Goal: Navigation & Orientation: Find specific page/section

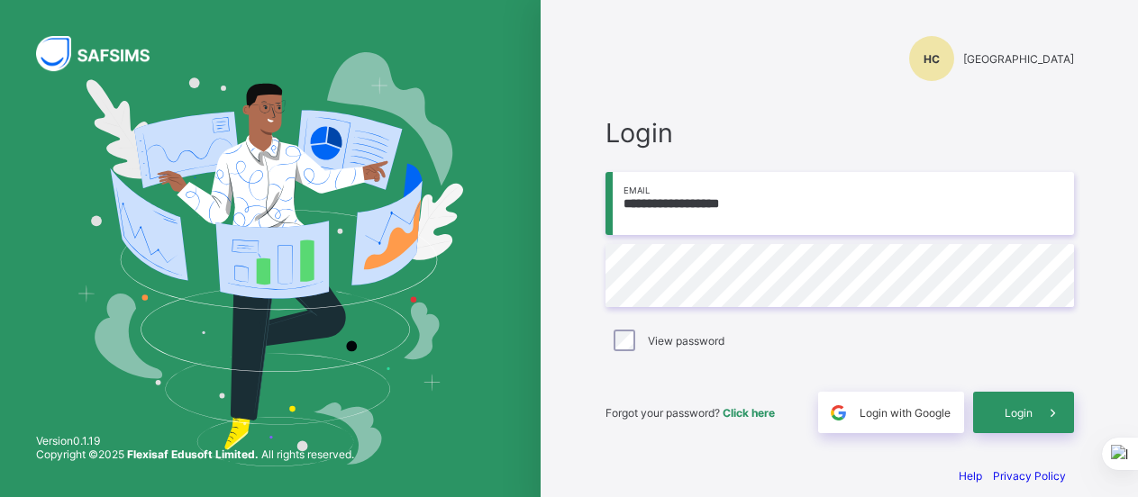
type input "**********"
click at [1021, 423] on div "Login" at bounding box center [1023, 412] width 101 height 41
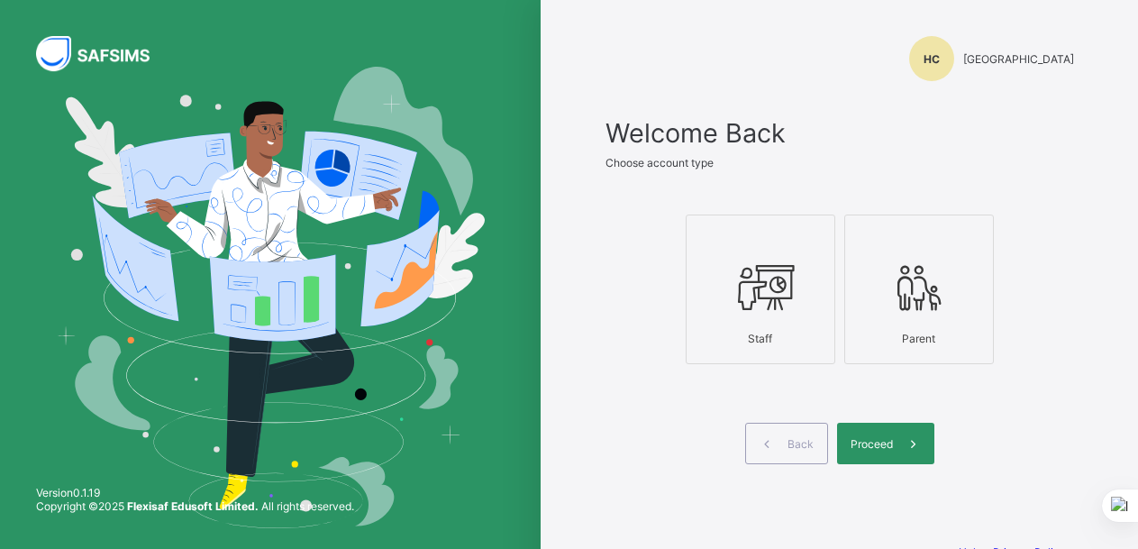
click at [773, 274] on icon at bounding box center [760, 287] width 63 height 54
click at [912, 451] on icon at bounding box center [913, 443] width 19 height 17
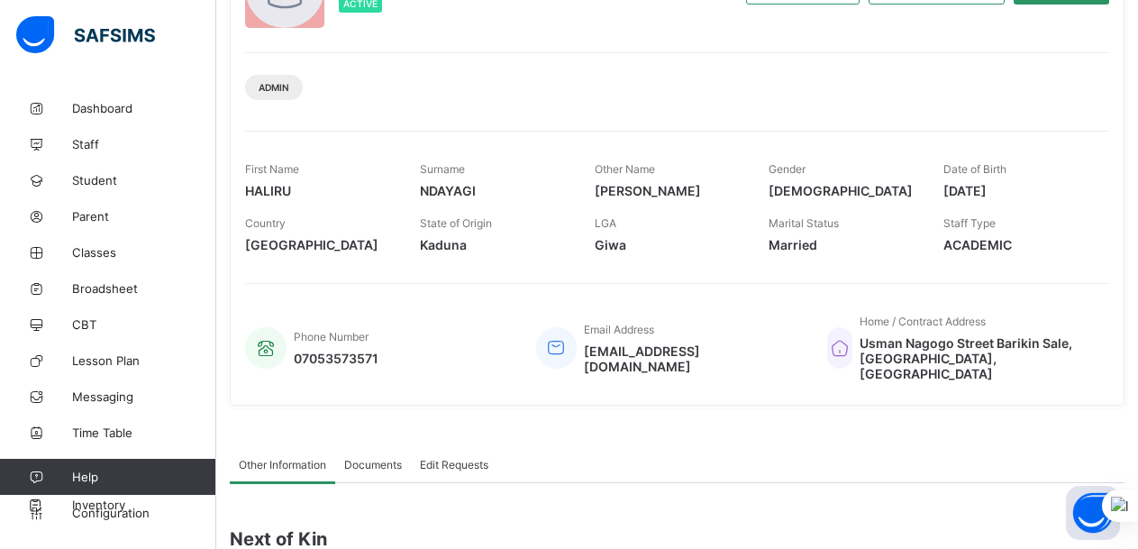
scroll to position [214, 0]
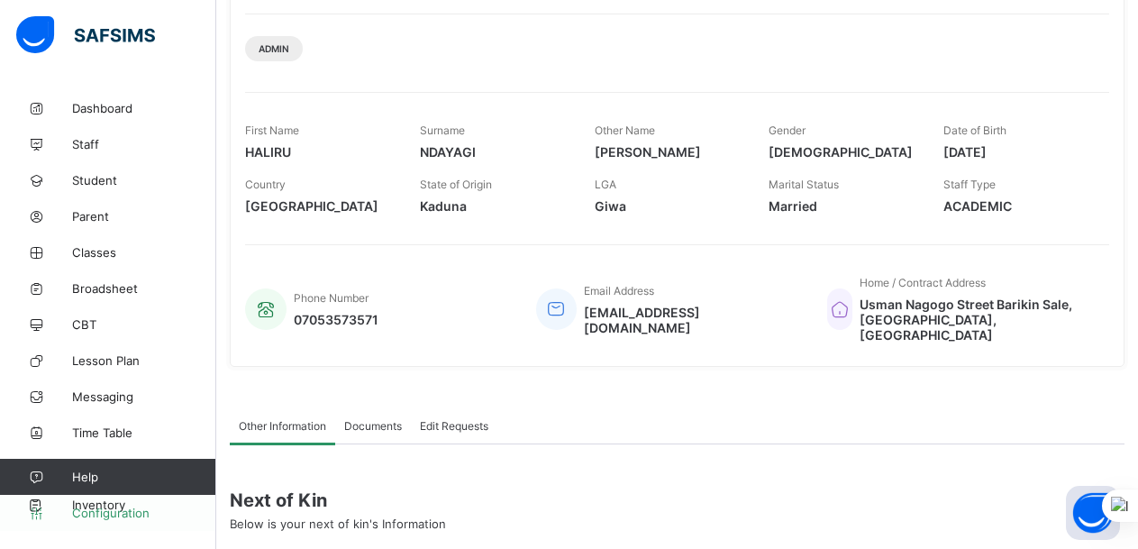
click at [99, 496] on link "Configuration" at bounding box center [107, 513] width 215 height 36
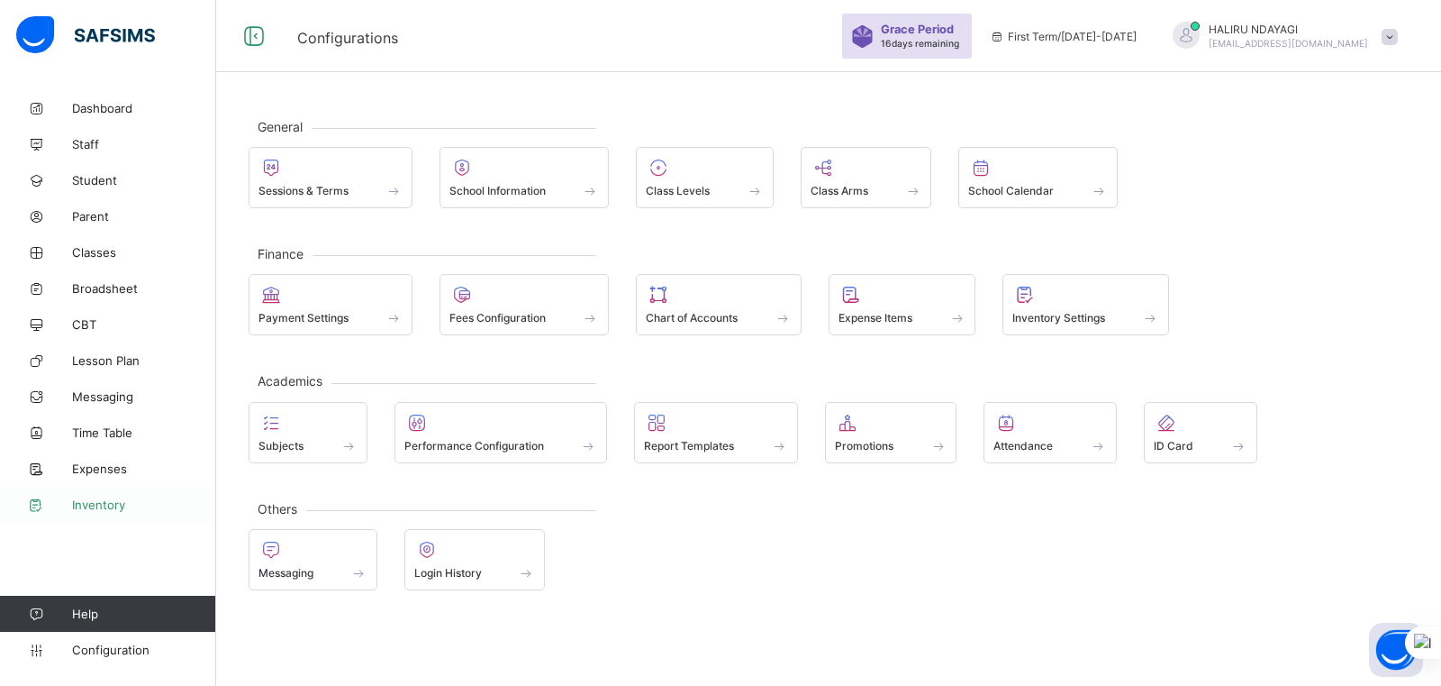
click at [86, 496] on span "Inventory" at bounding box center [144, 504] width 144 height 14
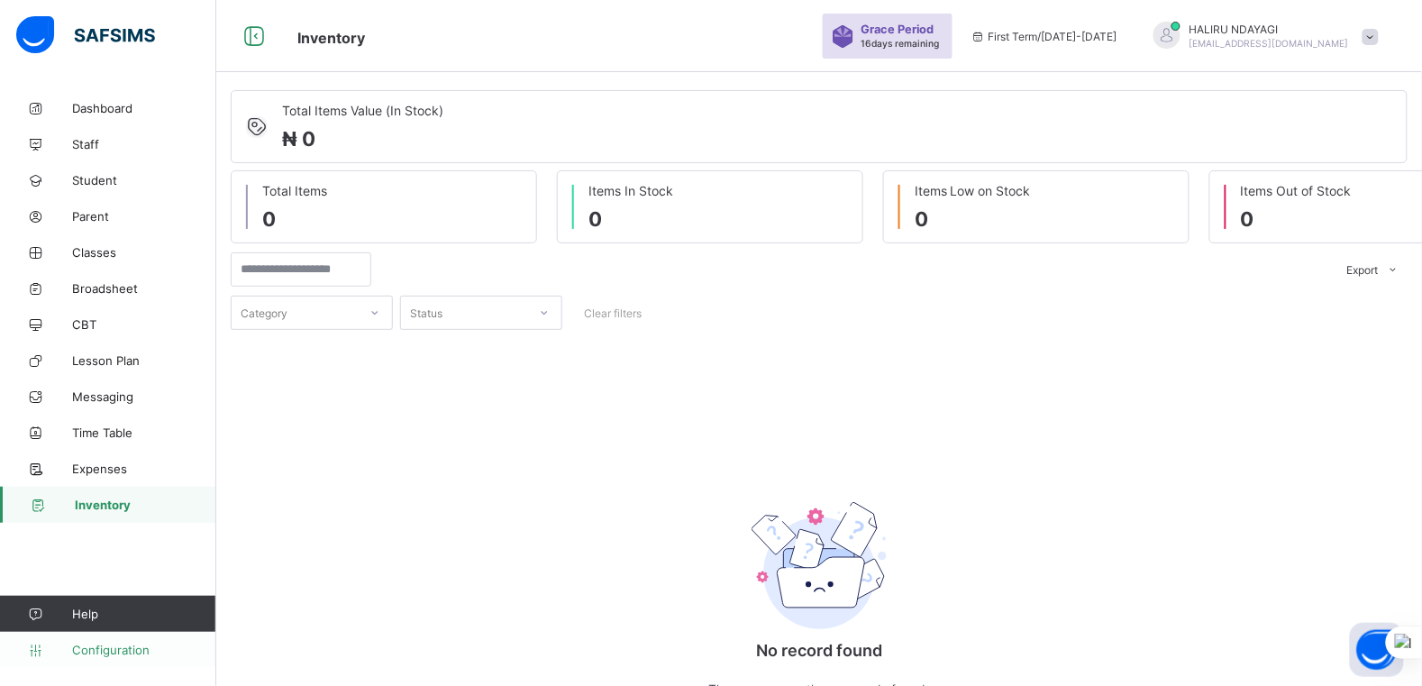
click at [110, 496] on span "Configuration" at bounding box center [143, 649] width 143 height 14
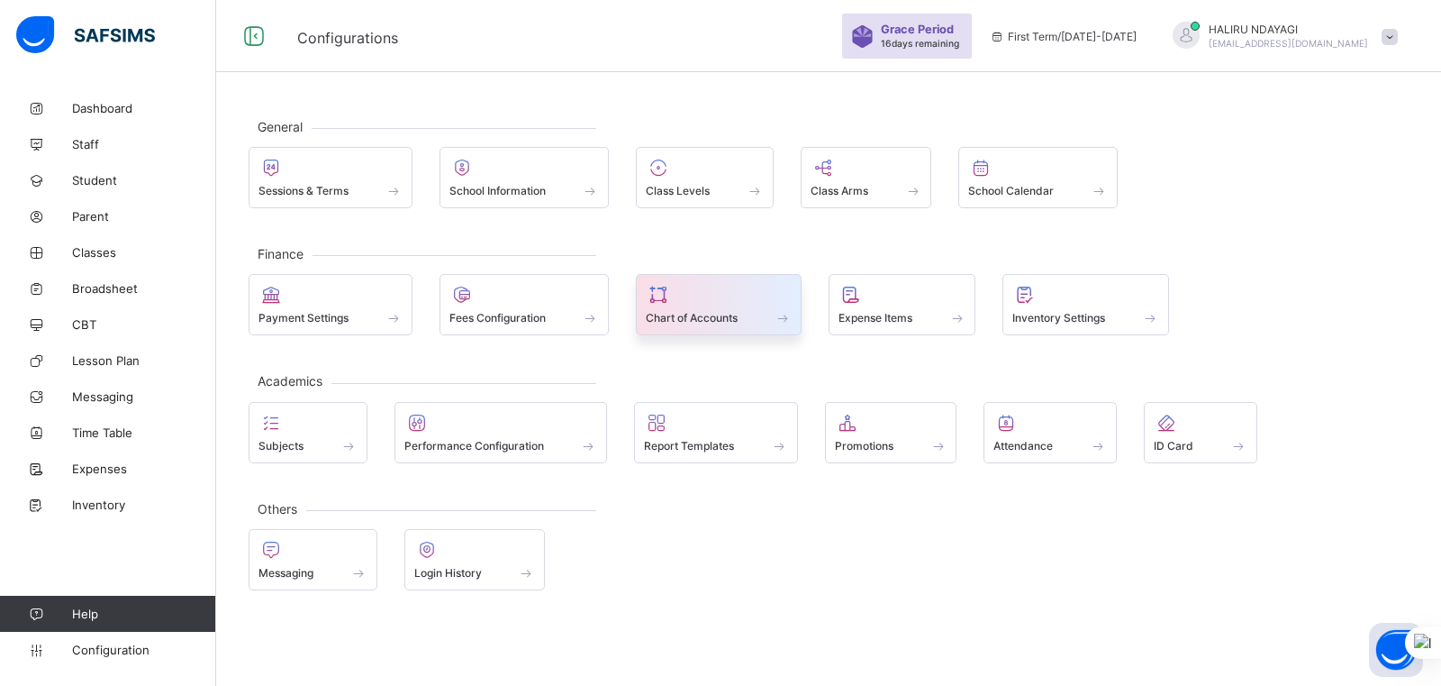
click at [732, 324] on span "Chart of Accounts" at bounding box center [692, 318] width 92 height 14
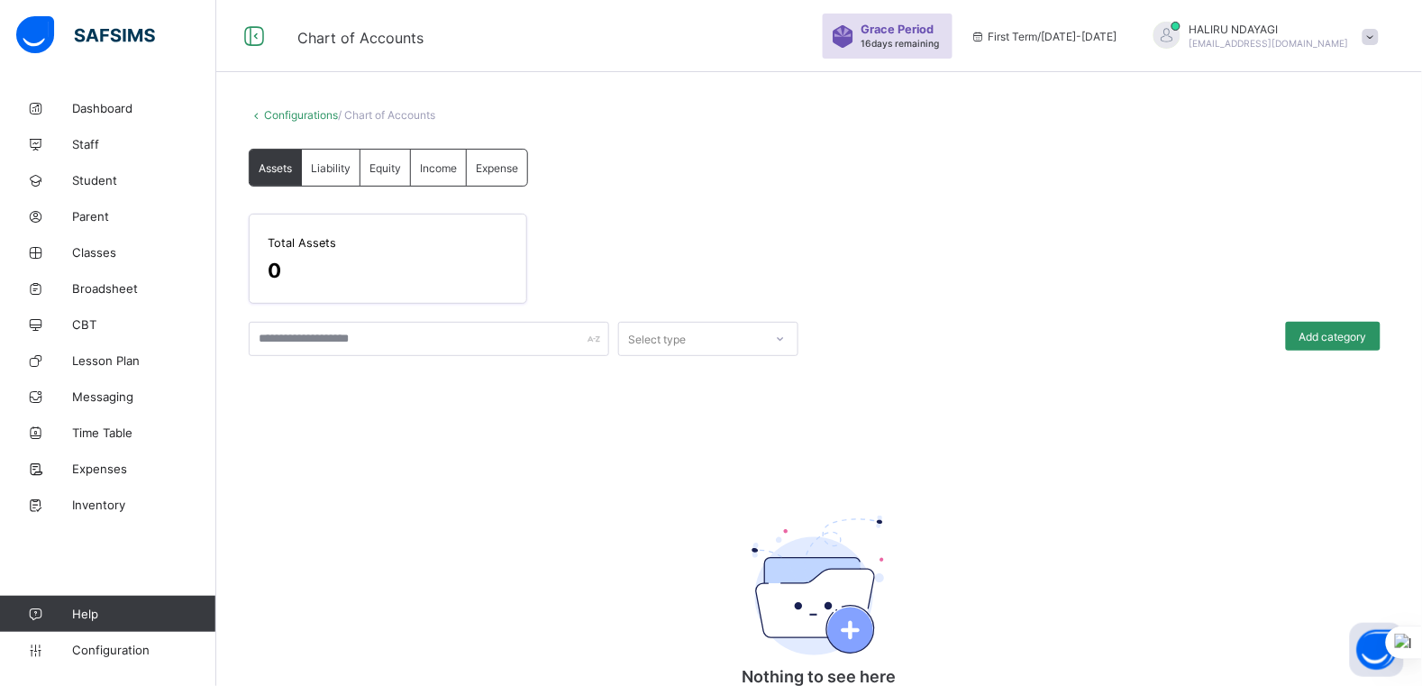
click at [349, 155] on div "Liability" at bounding box center [331, 168] width 59 height 36
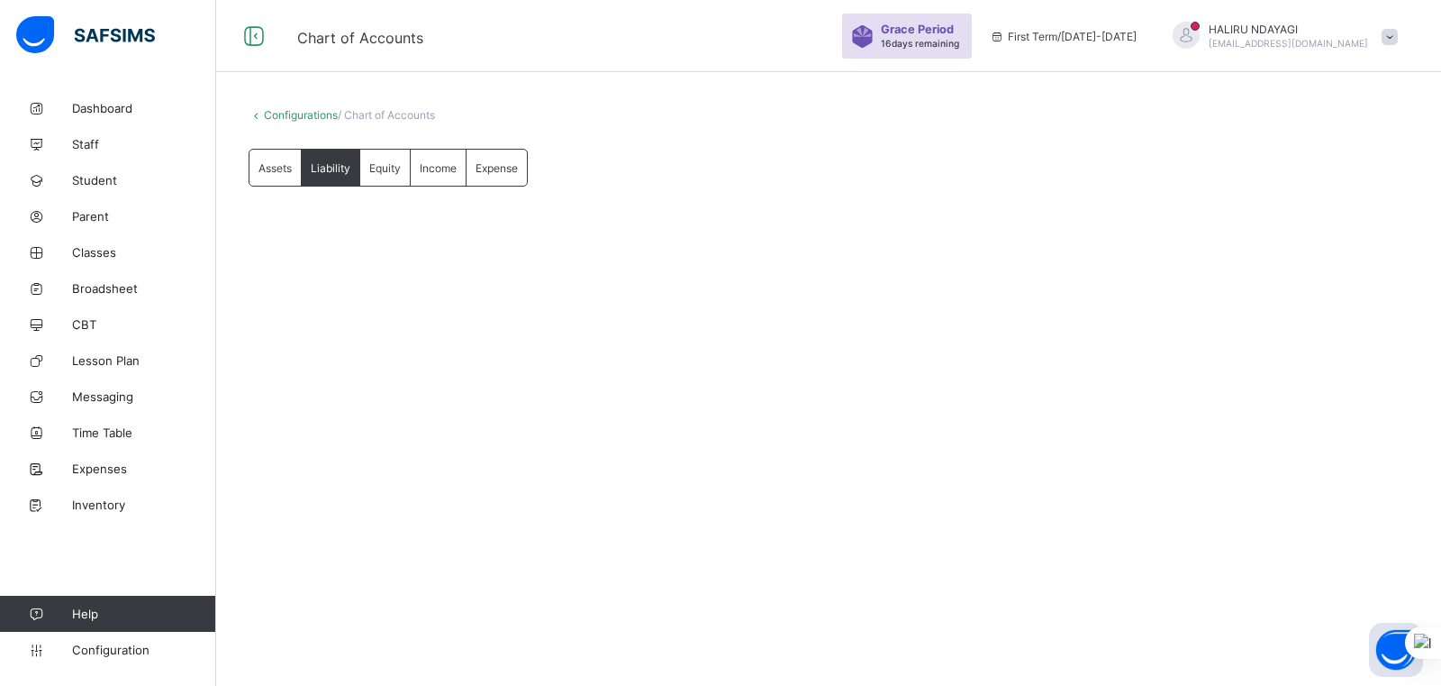
click at [386, 164] on span "Equity" at bounding box center [385, 168] width 32 height 14
click at [434, 168] on span "Income" at bounding box center [438, 168] width 37 height 14
click at [295, 113] on link "Configurations" at bounding box center [301, 115] width 74 height 14
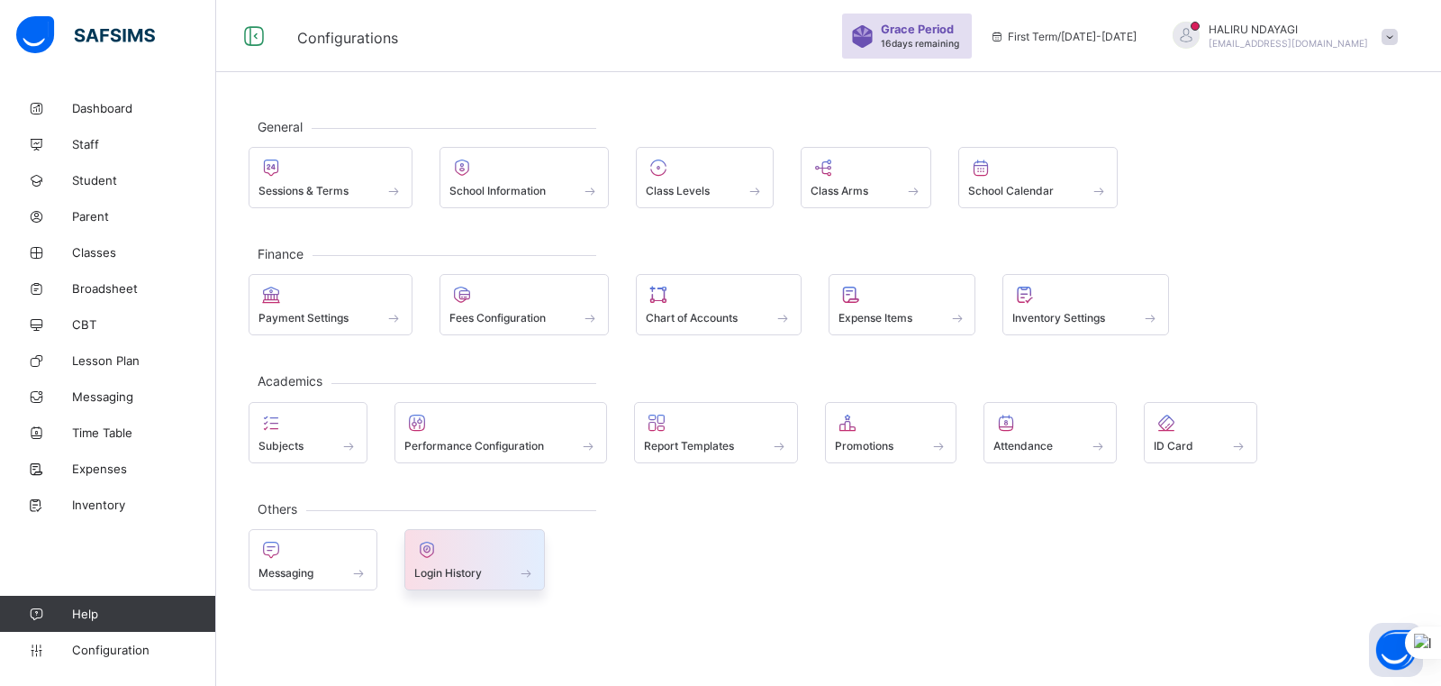
click at [447, 496] on span "Login History" at bounding box center [448, 573] width 68 height 14
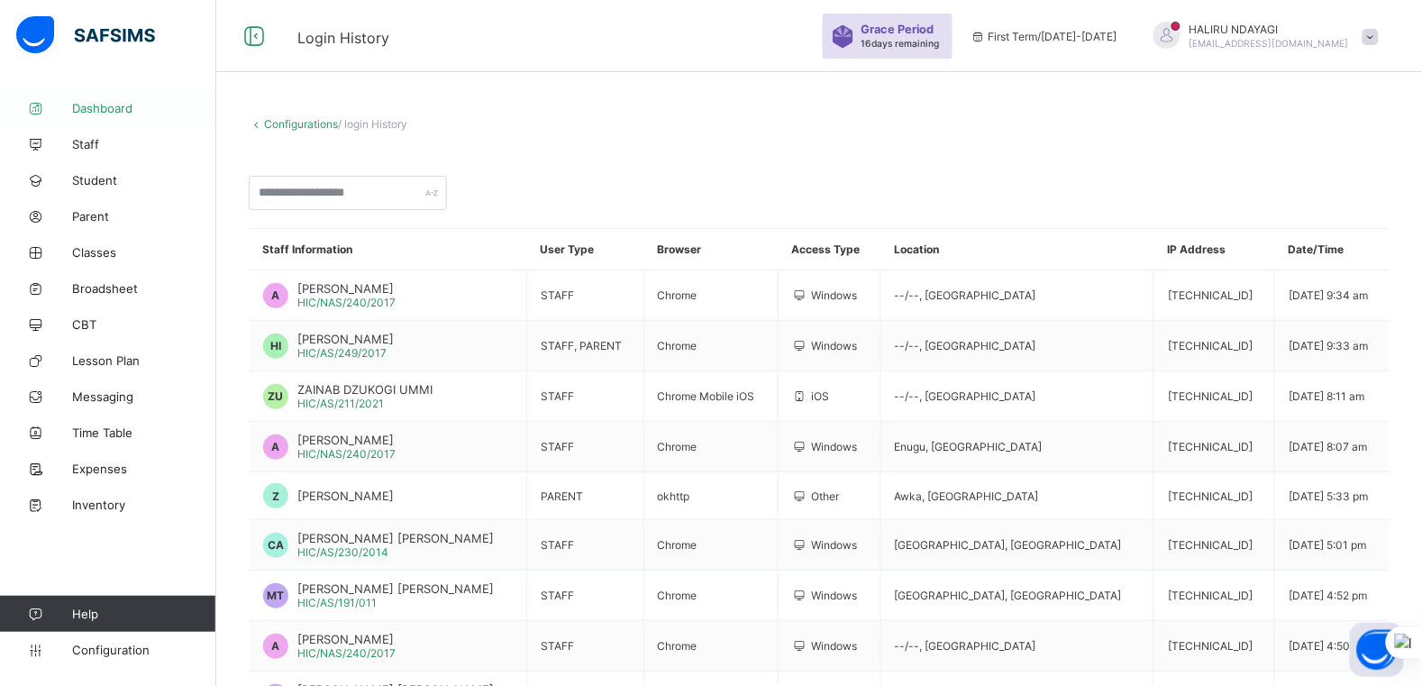
click at [111, 101] on span "Dashboard" at bounding box center [144, 108] width 144 height 14
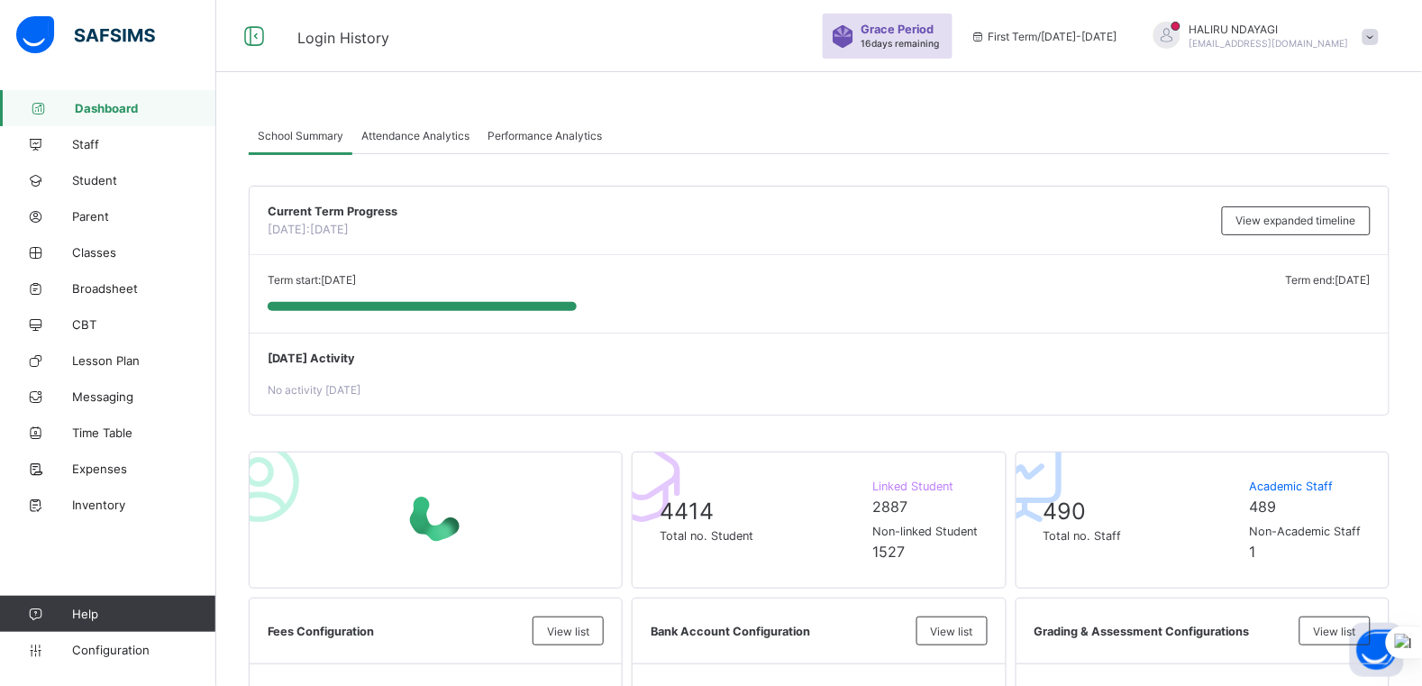
scroll to position [135, 0]
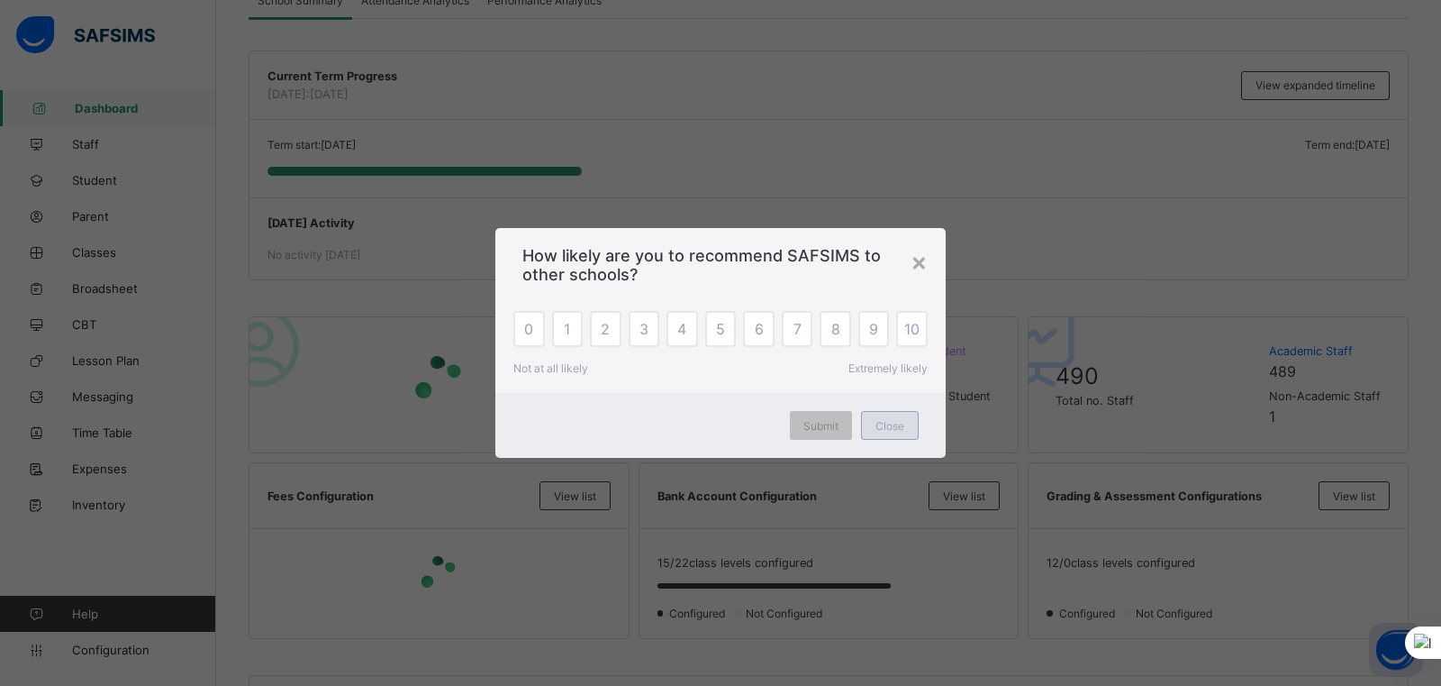
click at [899, 421] on span "Close" at bounding box center [890, 426] width 29 height 14
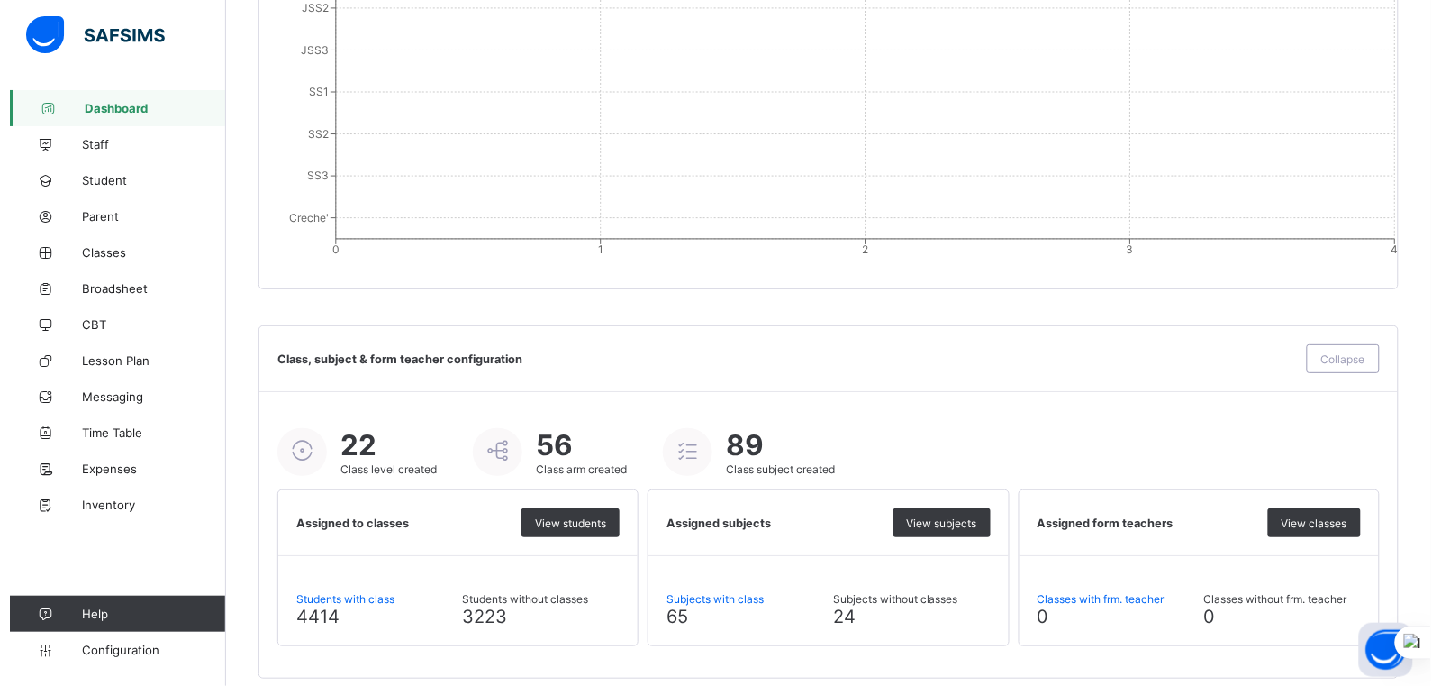
scroll to position [0, 0]
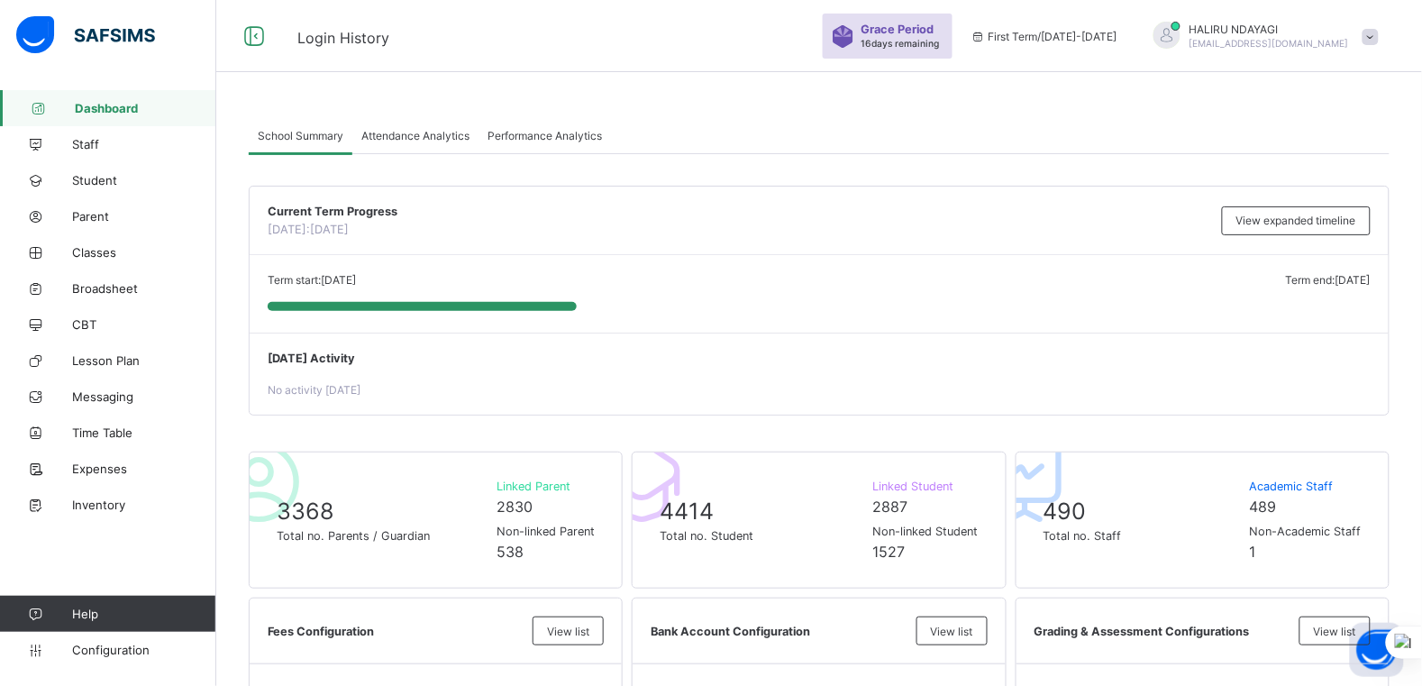
click at [1137, 34] on span at bounding box center [1370, 37] width 16 height 16
click at [1137, 212] on span "Subscription" at bounding box center [1305, 212] width 90 height 14
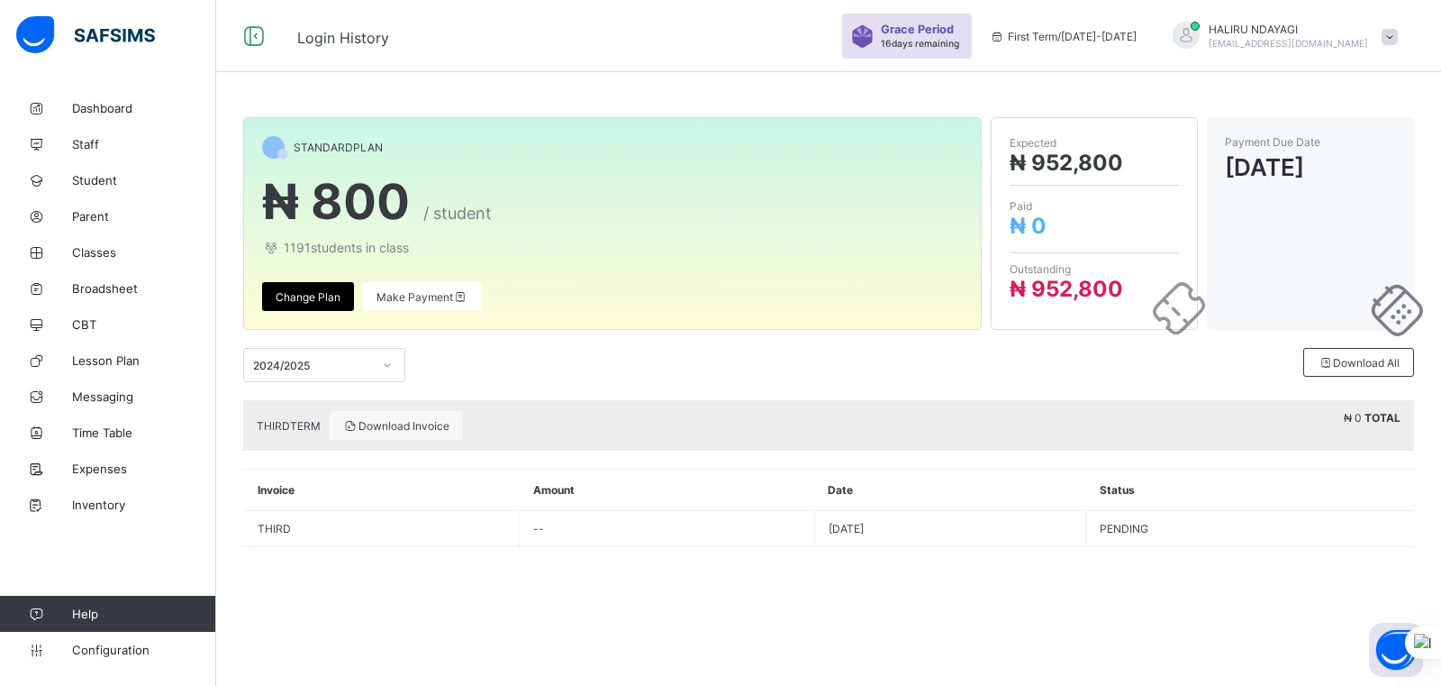
click at [1137, 38] on span at bounding box center [1390, 37] width 16 height 16
click at [1137, 241] on span "Logout" at bounding box center [1339, 243] width 119 height 21
